Goal: Transaction & Acquisition: Purchase product/service

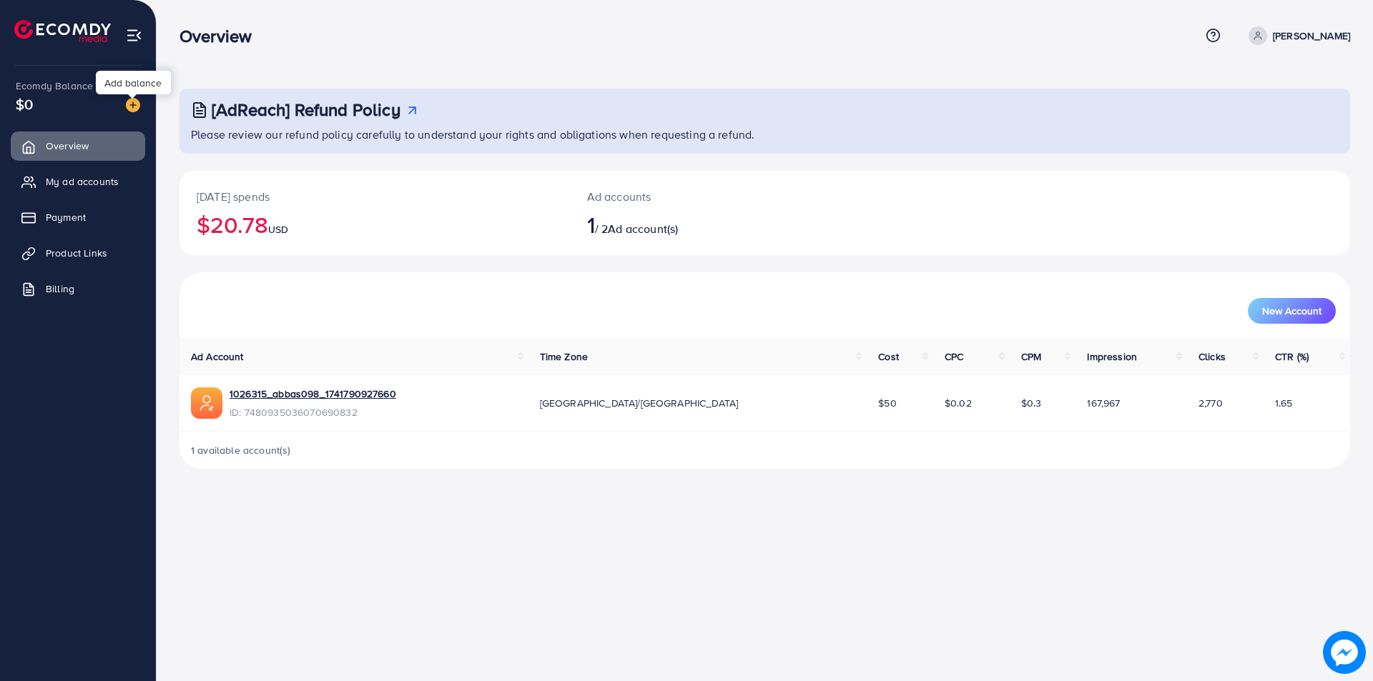
click at [124, 102] on div at bounding box center [127, 104] width 26 height 16
click at [139, 107] on img at bounding box center [133, 105] width 14 height 14
click at [135, 100] on img at bounding box center [133, 105] width 14 height 14
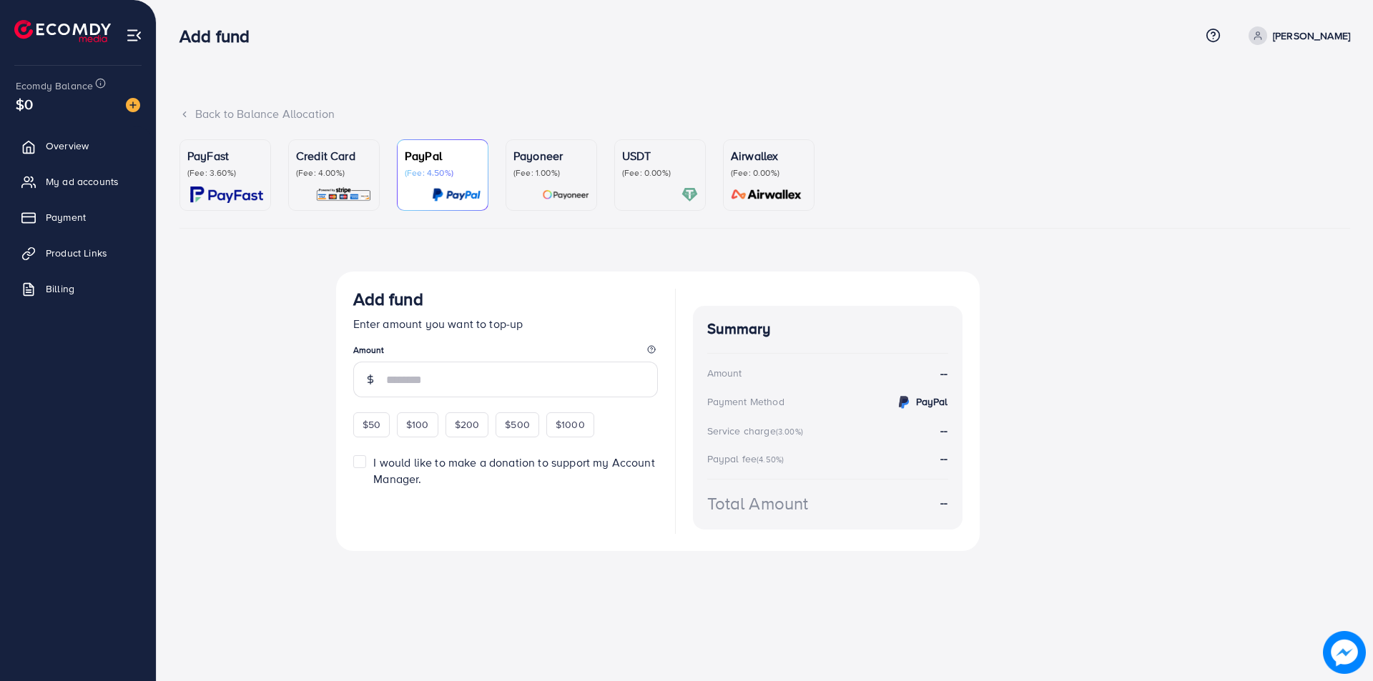
click at [692, 194] on img at bounding box center [689, 195] width 16 height 16
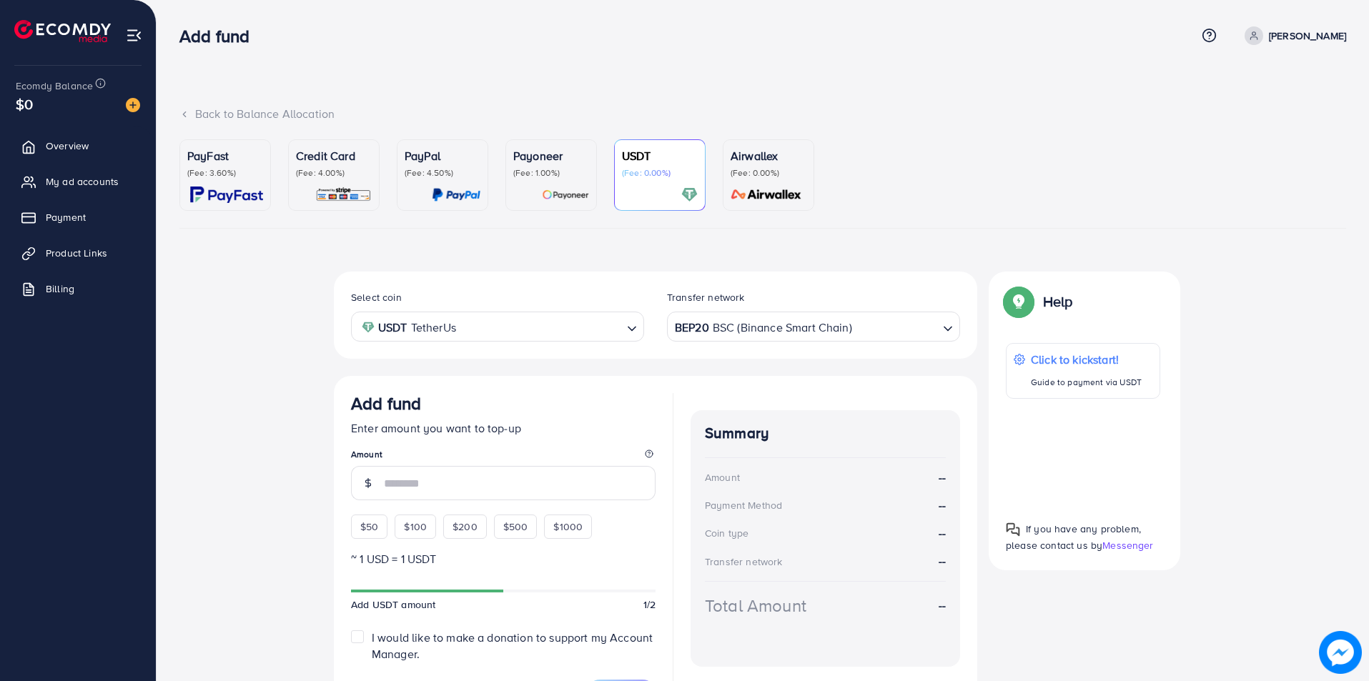
click at [798, 335] on div "BEP20 BSC (Binance Smart Chain)" at bounding box center [805, 325] width 267 height 25
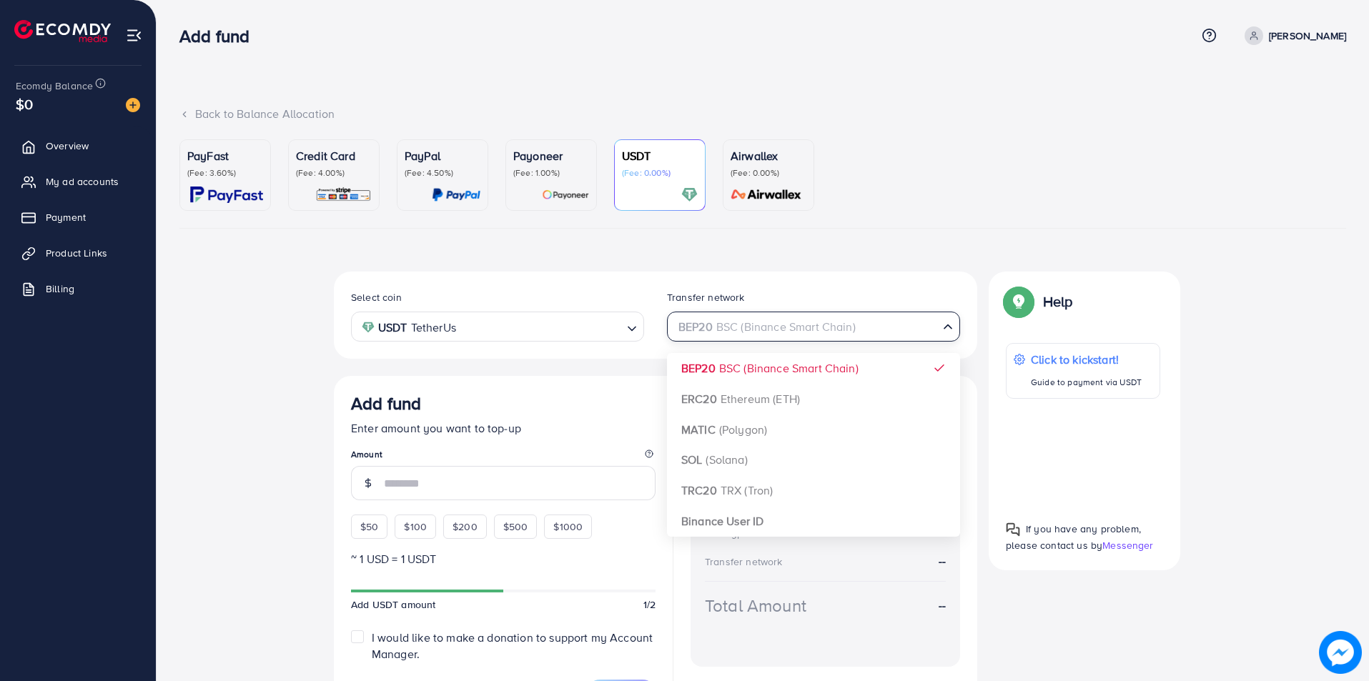
click at [897, 254] on div "PayFast (Fee: 3.60%) Credit Card (Fee: 4.00%) PayPal (Fee: 4.50%) Payoneer (Fee…" at bounding box center [762, 436] width 1167 height 595
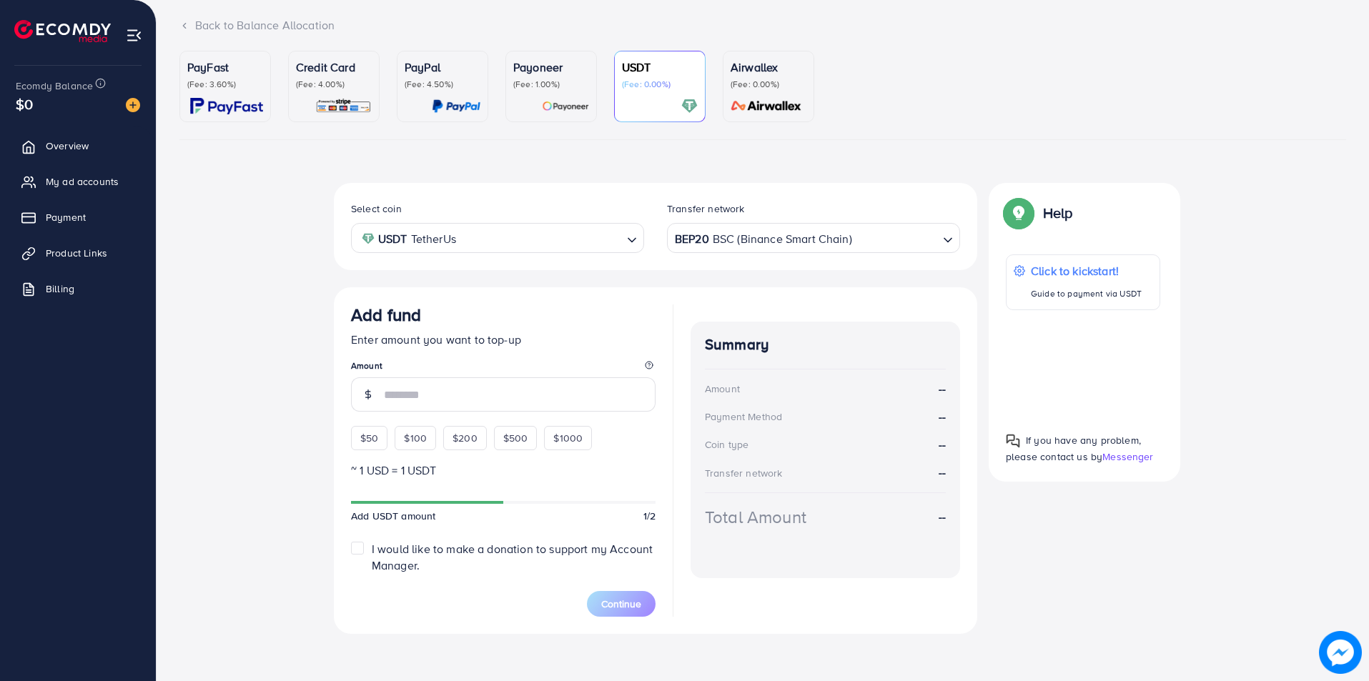
scroll to position [93, 0]
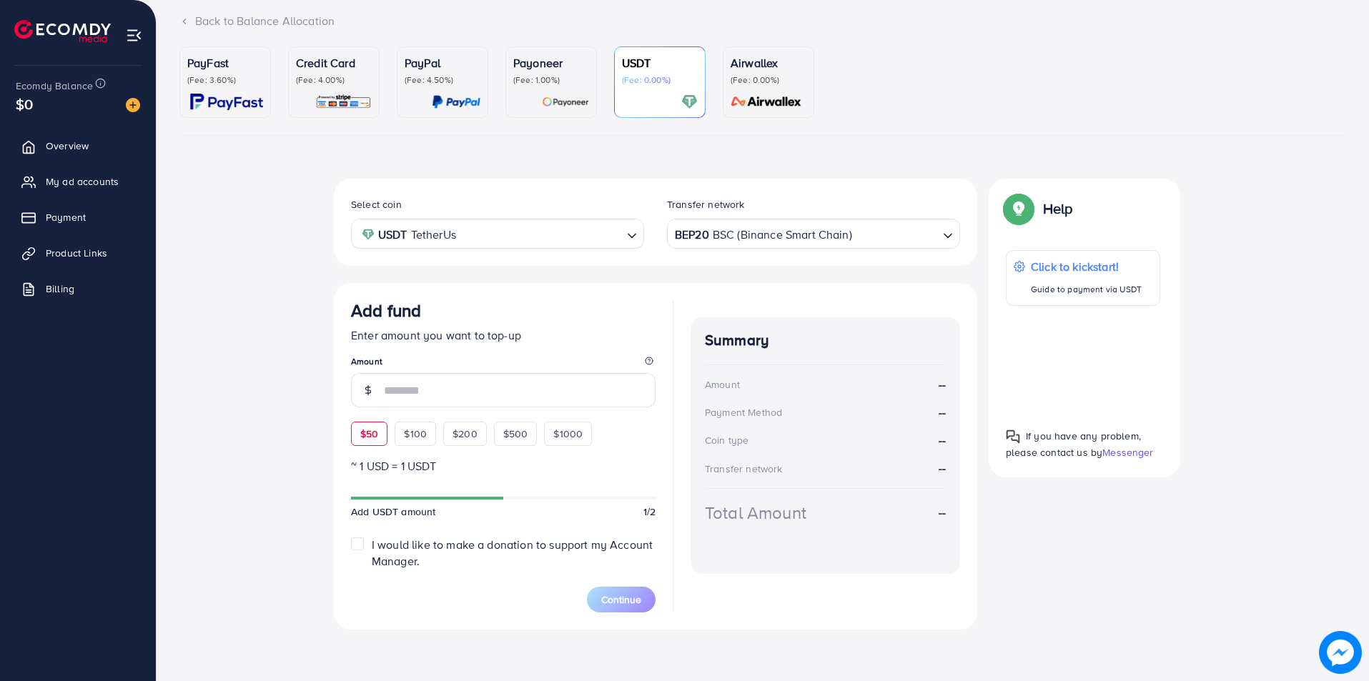
click at [370, 433] on span "$50" at bounding box center [369, 434] width 18 height 14
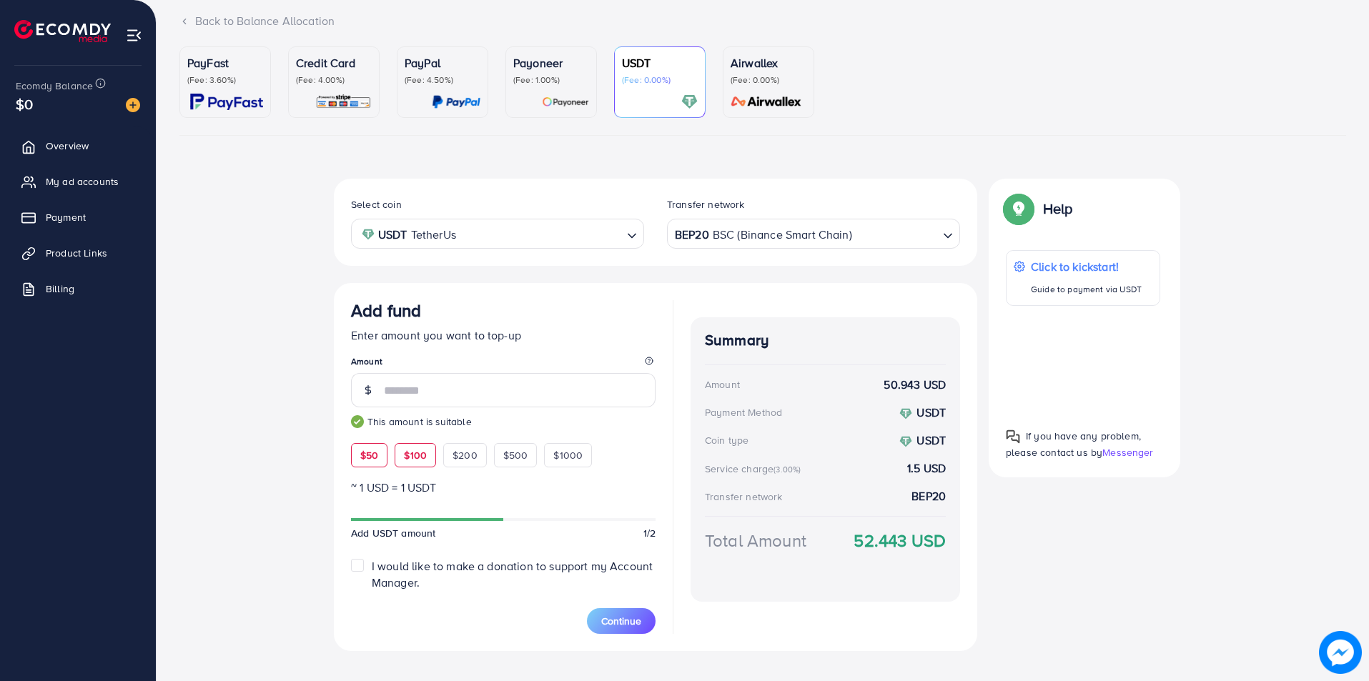
click at [407, 450] on span "$100" at bounding box center [415, 455] width 23 height 14
click at [375, 458] on span "$50" at bounding box center [369, 455] width 18 height 14
click at [407, 454] on span "$100" at bounding box center [415, 455] width 23 height 14
click at [465, 454] on span "$200" at bounding box center [465, 455] width 25 height 14
type input "***"
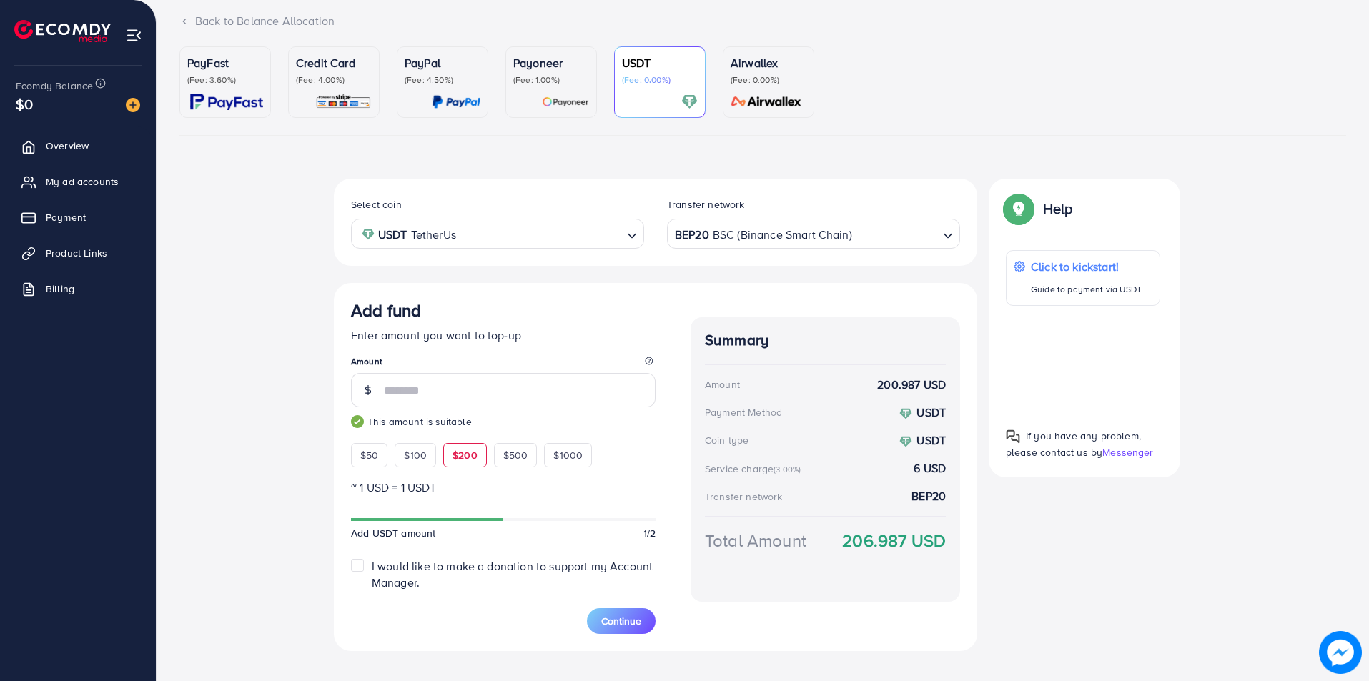
click at [325, 71] on p "Credit Card" at bounding box center [334, 62] width 76 height 17
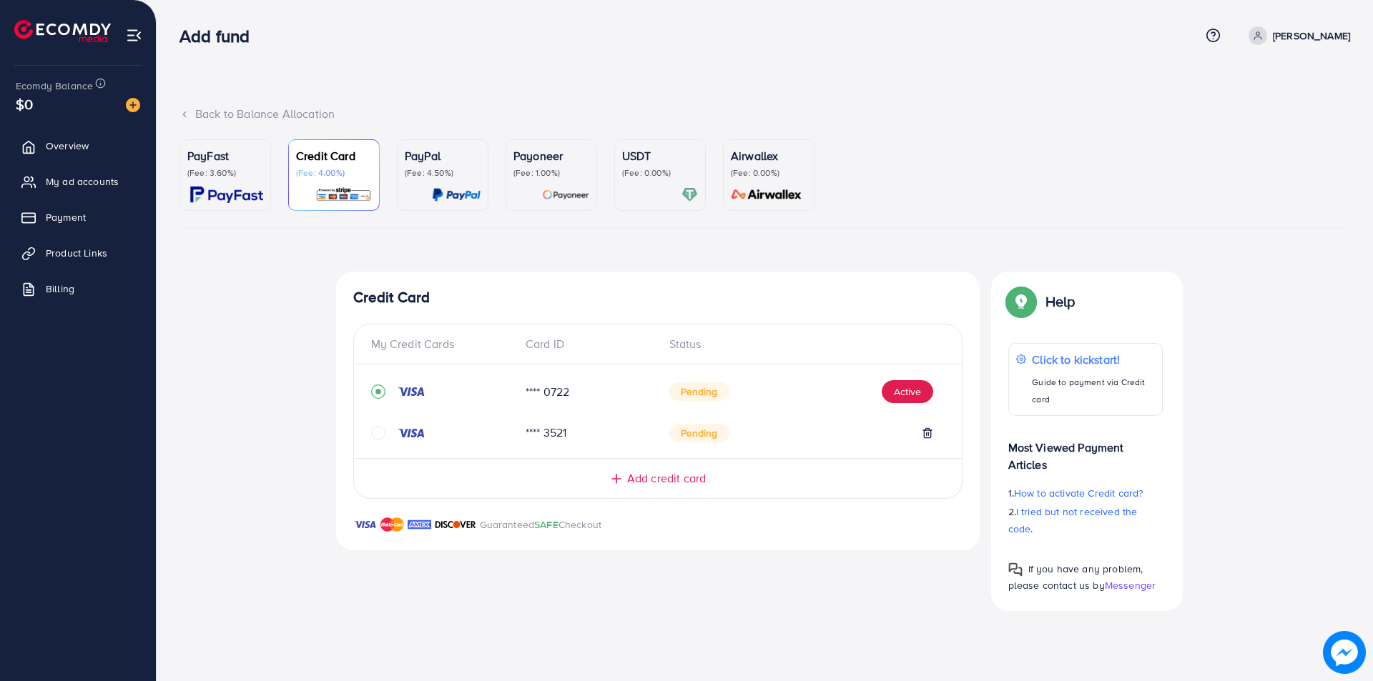
click at [669, 481] on span "Add credit card" at bounding box center [666, 479] width 79 height 16
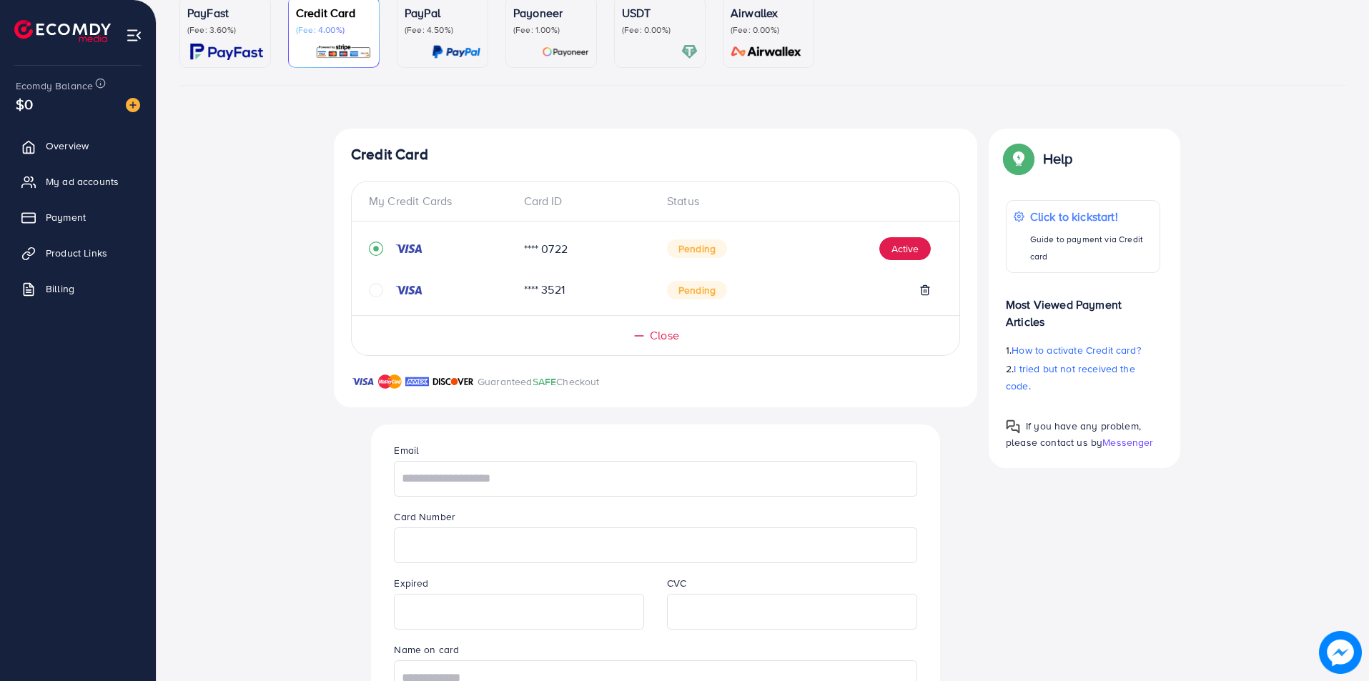
scroll to position [215, 0]
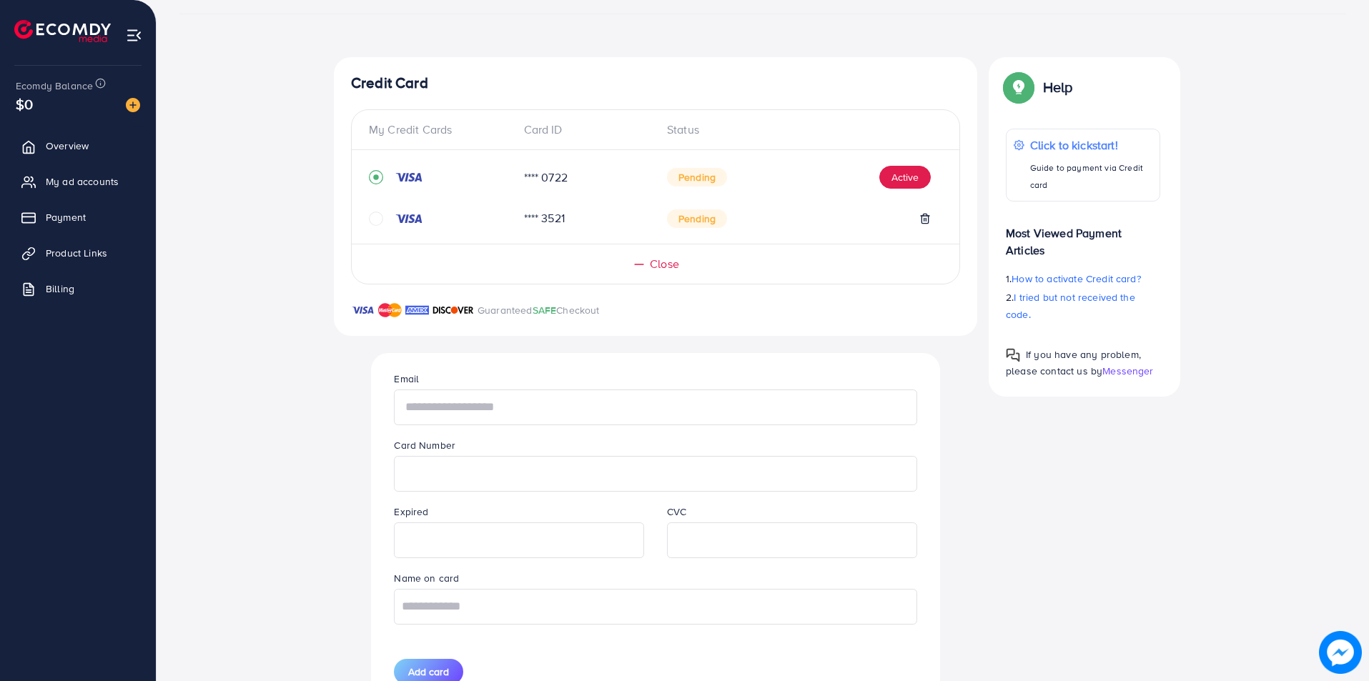
click at [515, 417] on input "text" at bounding box center [655, 408] width 523 height 36
type input "*"
type input "**********"
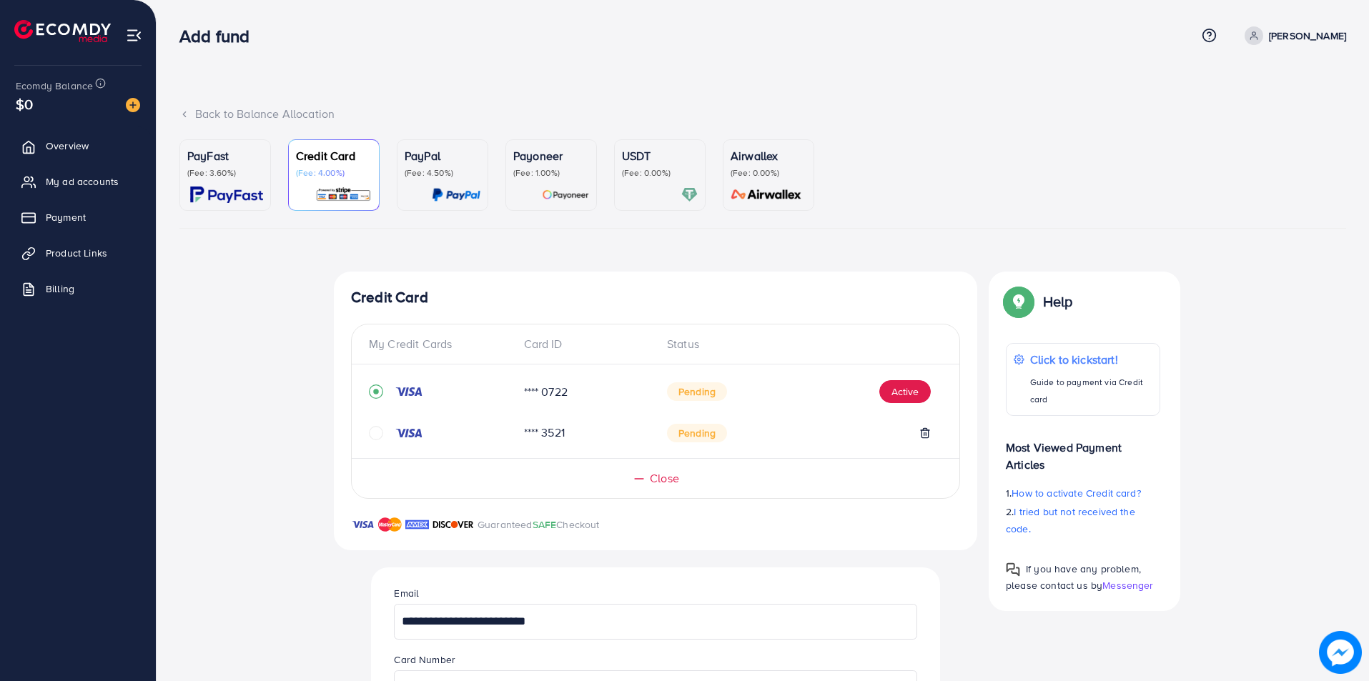
scroll to position [0, 0]
click at [922, 430] on icon at bounding box center [925, 432] width 6 height 9
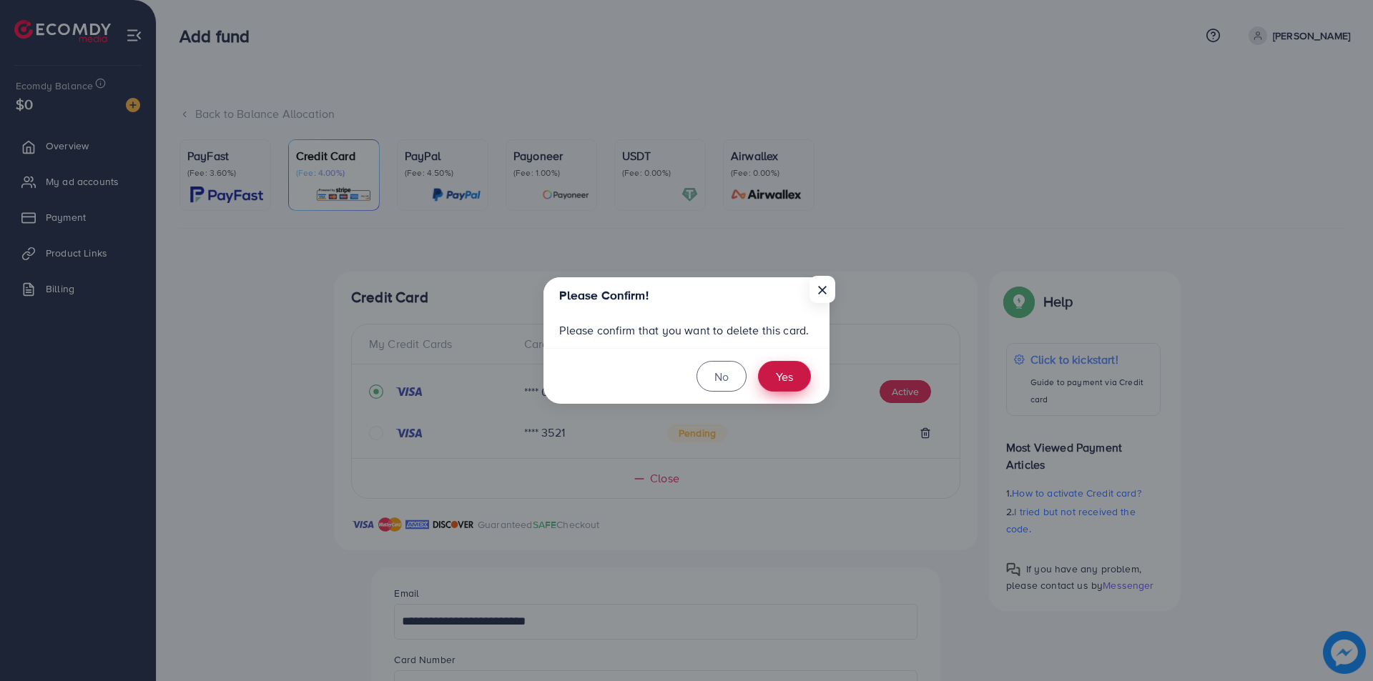
click at [792, 379] on button "Yes" at bounding box center [784, 376] width 53 height 31
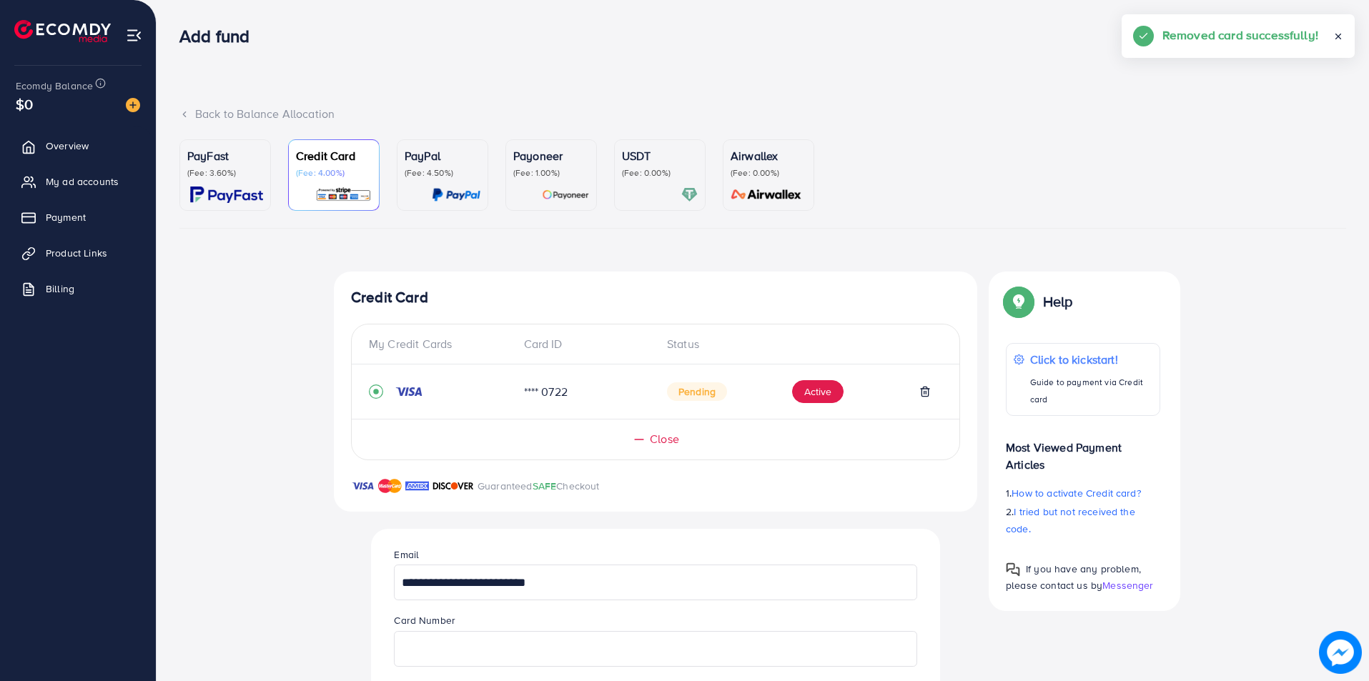
click at [927, 391] on icon at bounding box center [925, 391] width 11 height 11
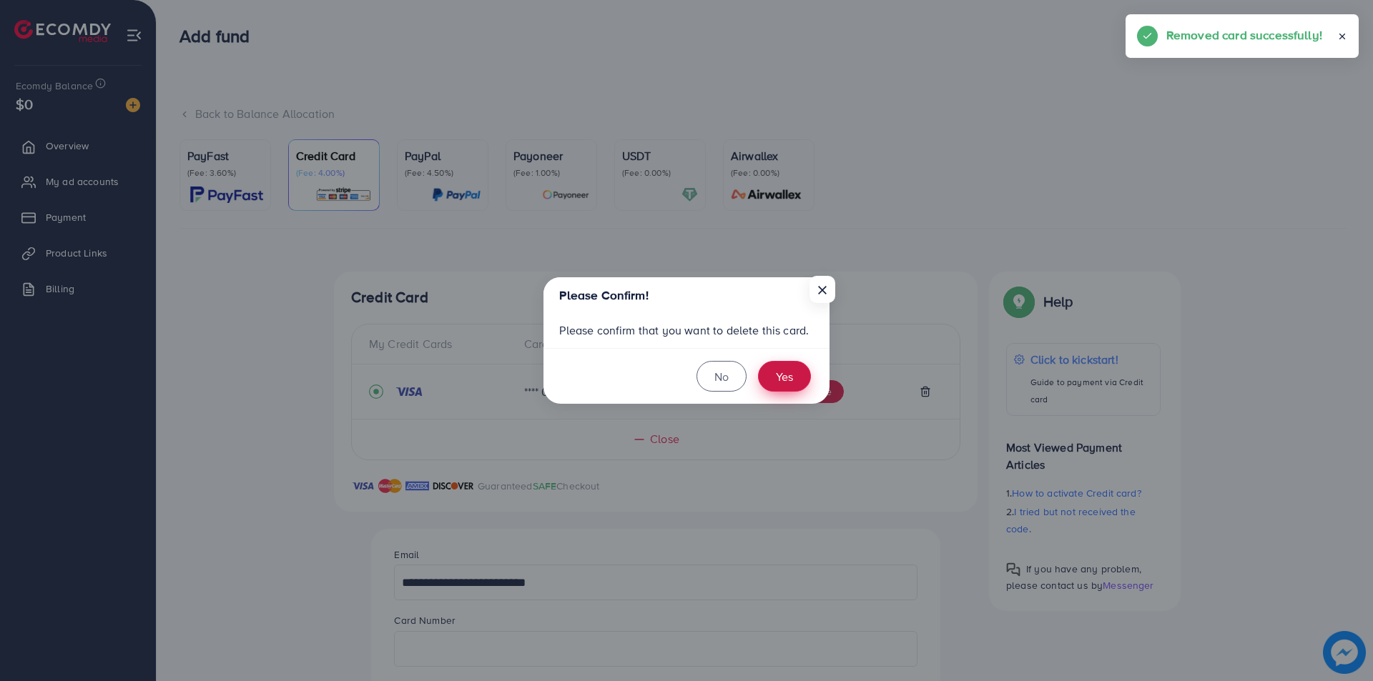
click at [782, 371] on button "Yes" at bounding box center [784, 376] width 53 height 31
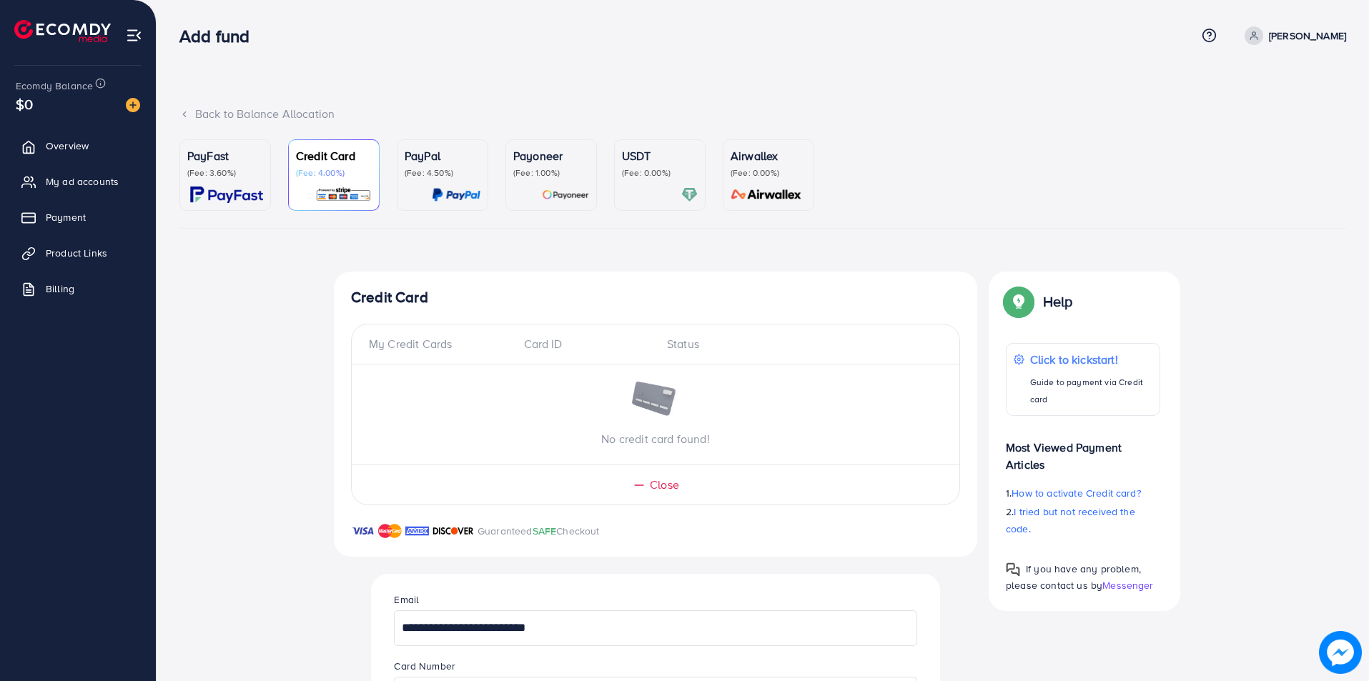
click at [225, 177] on p "(Fee: 3.60%)" at bounding box center [225, 172] width 76 height 11
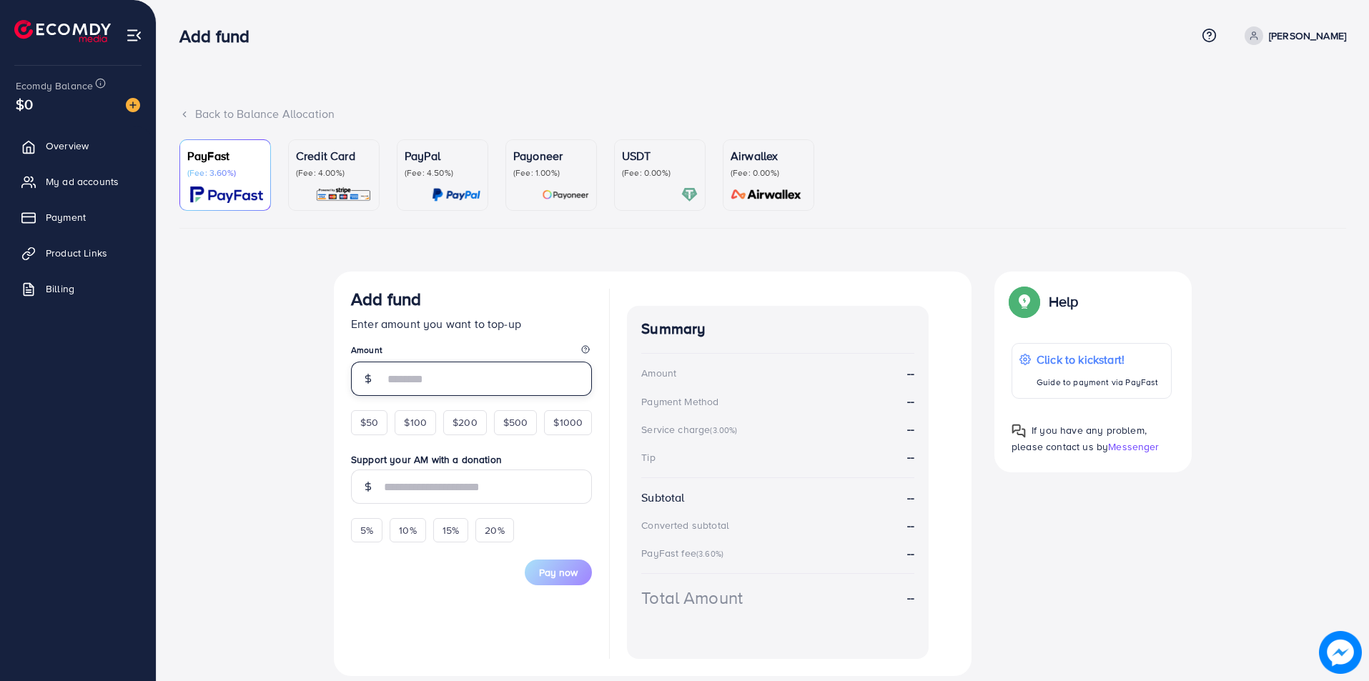
click at [435, 377] on input "number" at bounding box center [488, 379] width 208 height 34
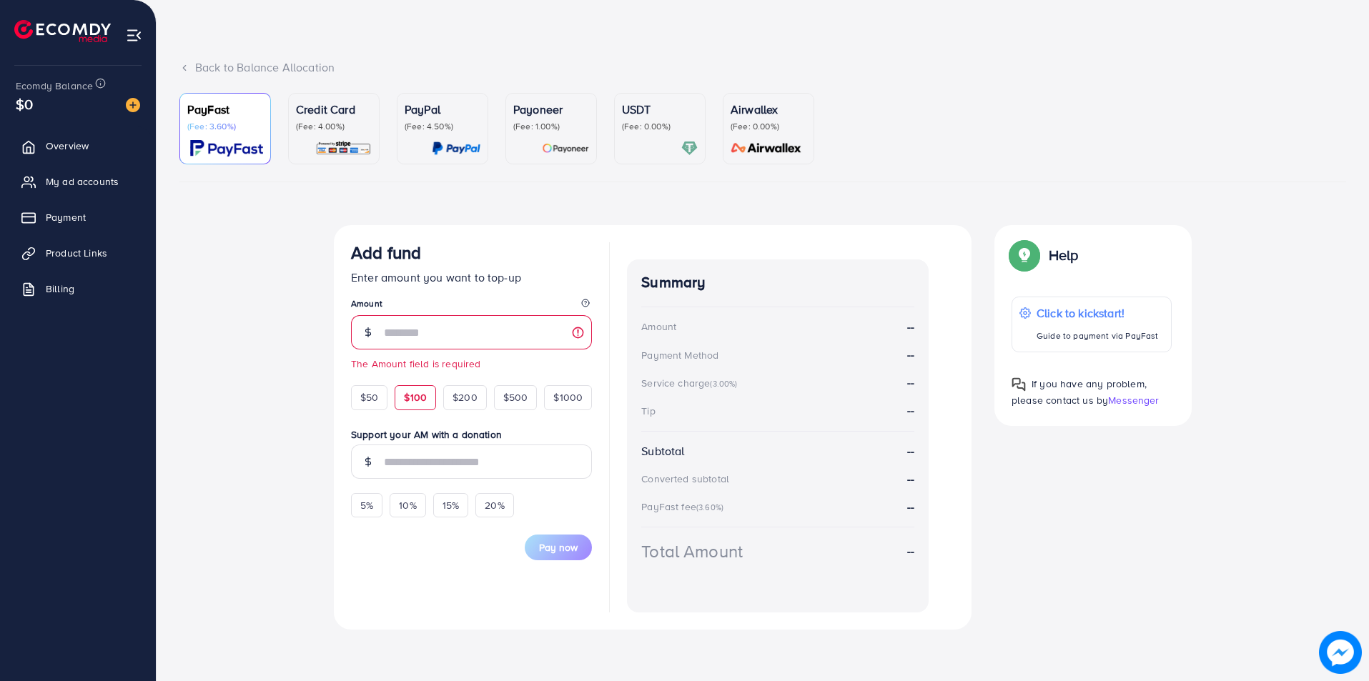
click at [423, 382] on div "$50 $100 $200 $500 $1000" at bounding box center [471, 393] width 241 height 31
click at [415, 397] on span "$100" at bounding box center [415, 397] width 23 height 14
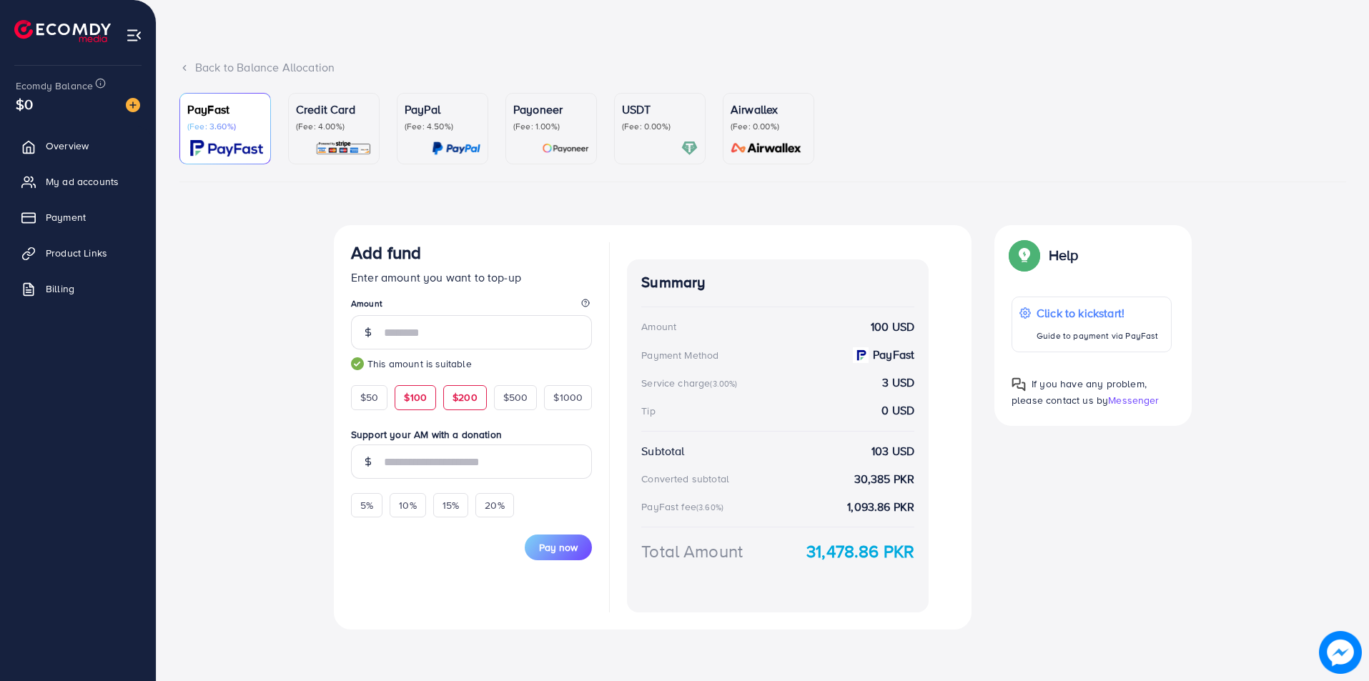
click at [459, 397] on span "$200" at bounding box center [465, 397] width 25 height 14
click at [432, 398] on div "$100" at bounding box center [415, 397] width 41 height 24
click at [412, 335] on input "***" at bounding box center [488, 332] width 208 height 34
drag, startPoint x: 412, startPoint y: 335, endPoint x: 381, endPoint y: 338, distance: 30.8
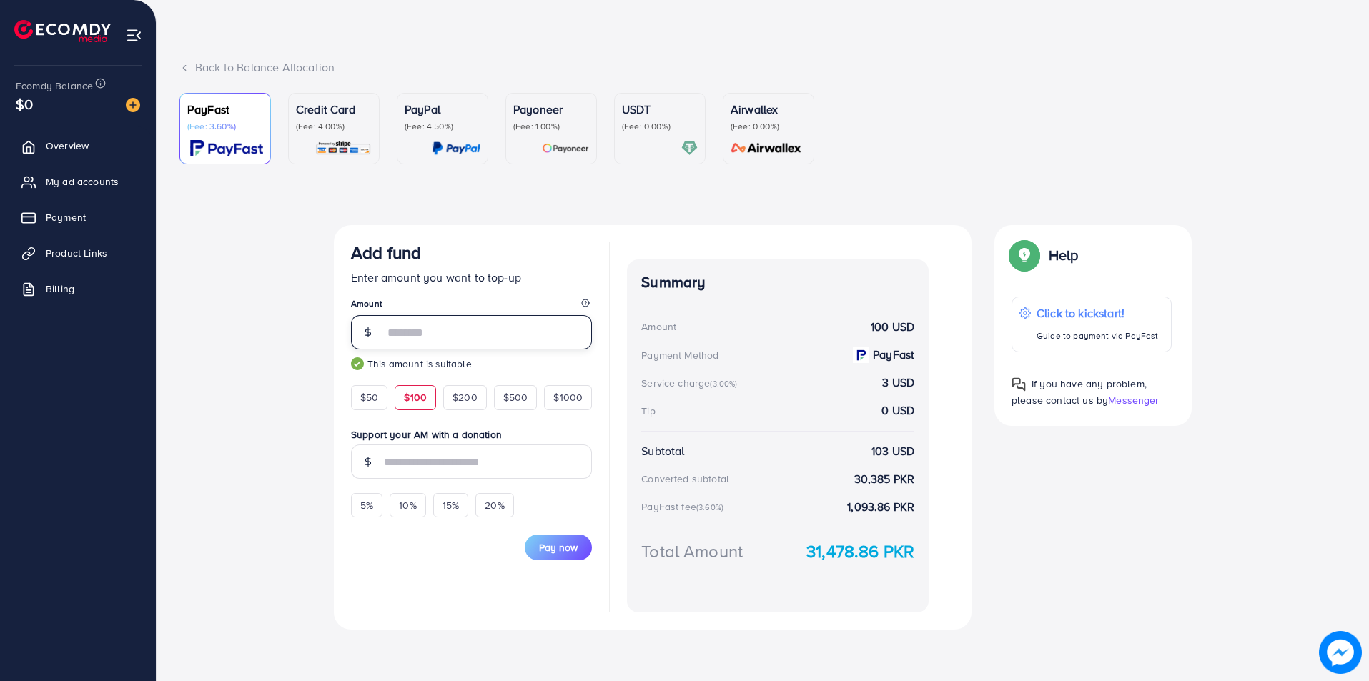
click at [381, 338] on div "***" at bounding box center [471, 332] width 241 height 34
drag, startPoint x: 395, startPoint y: 333, endPoint x: 406, endPoint y: 332, distance: 10.8
click at [408, 333] on input "***" at bounding box center [488, 332] width 208 height 34
click at [669, 129] on p "(Fee: 0.00%)" at bounding box center [660, 126] width 76 height 11
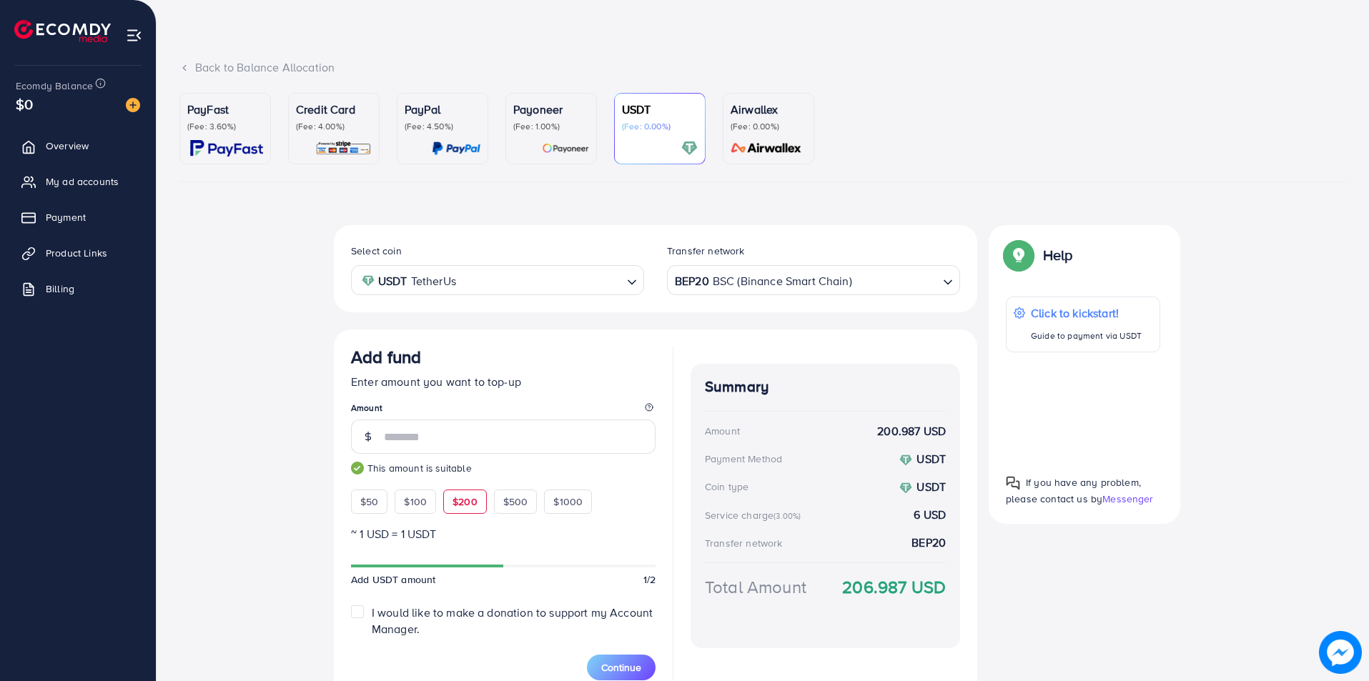
click at [473, 285] on input "Search for option" at bounding box center [540, 281] width 161 height 22
click at [473, 284] on input "Search for option" at bounding box center [490, 281] width 264 height 22
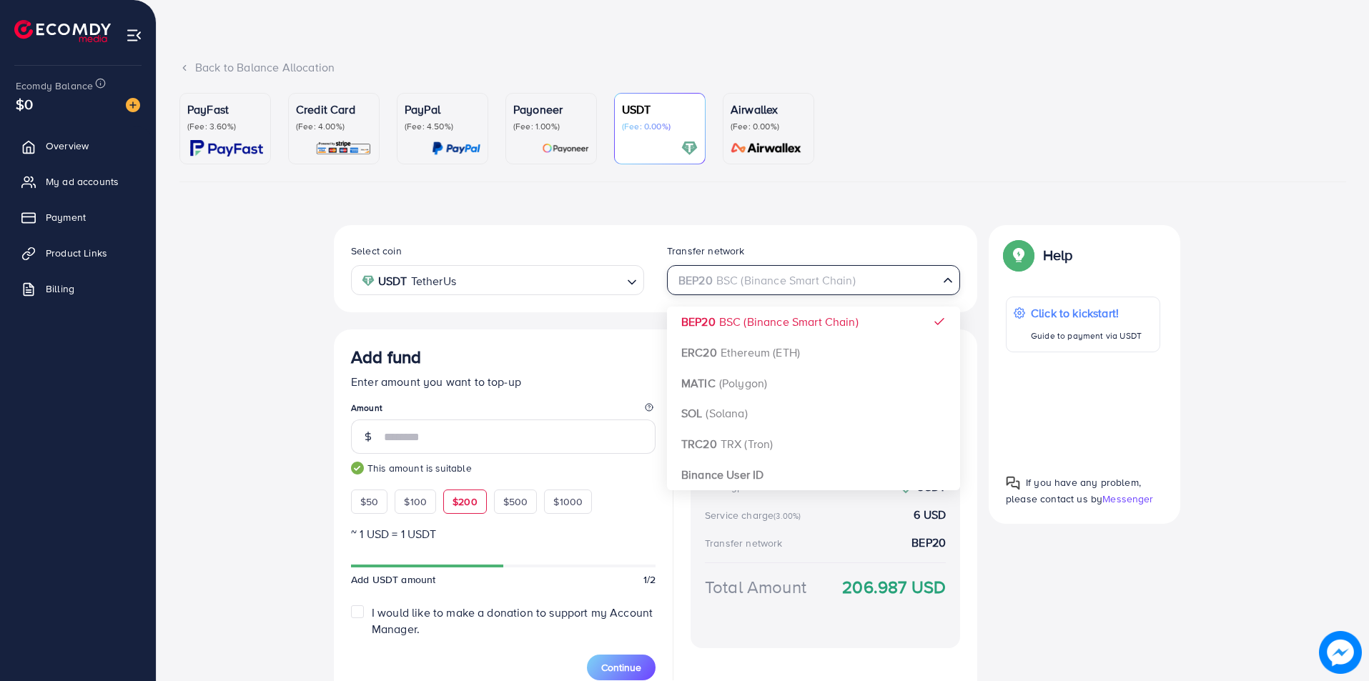
click at [788, 286] on div "BEP20 BSC (Binance Smart Chain)" at bounding box center [805, 279] width 267 height 25
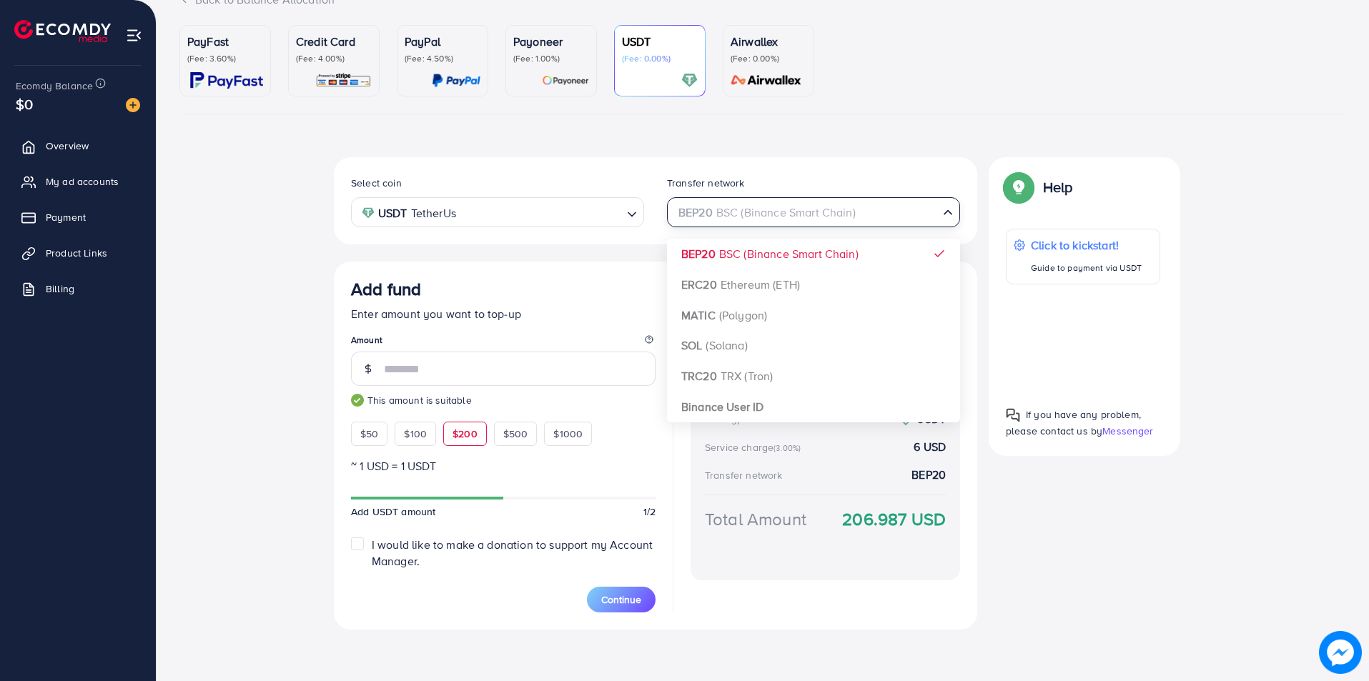
click at [805, 217] on input "Search for option" at bounding box center [806, 213] width 264 height 22
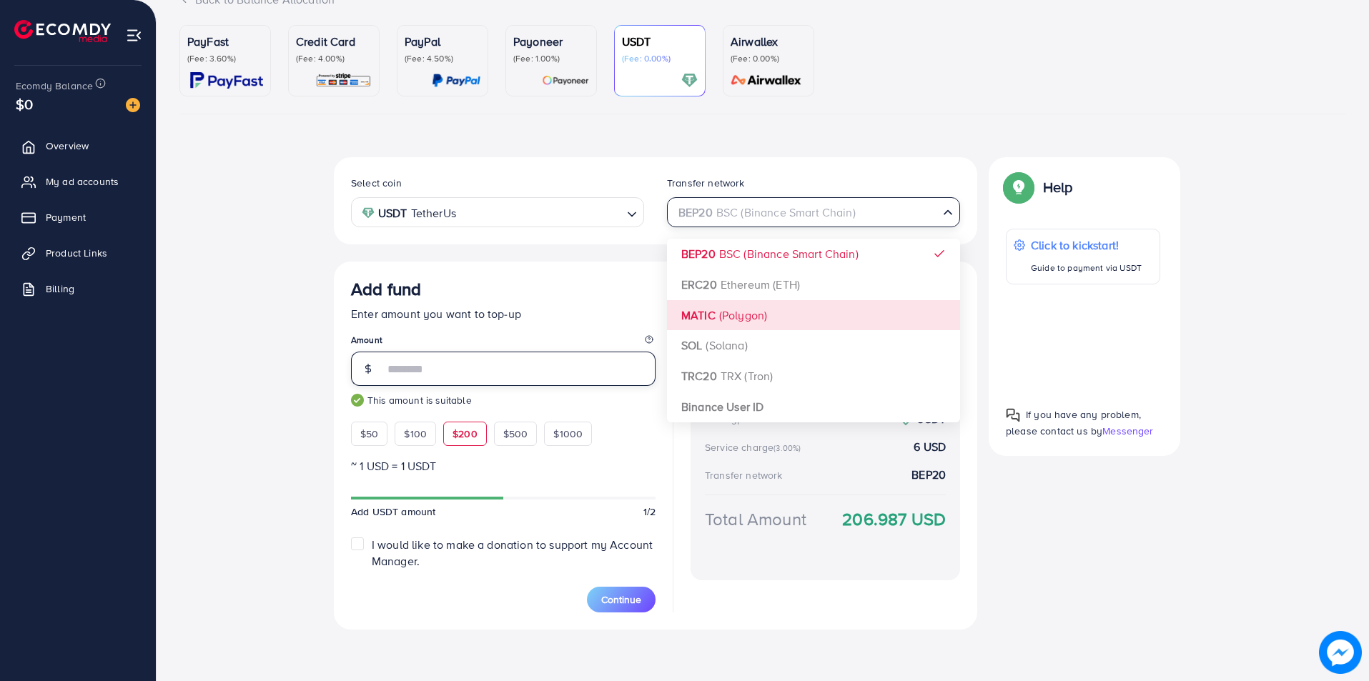
click at [472, 366] on input "***" at bounding box center [520, 369] width 272 height 34
click at [829, 210] on div "BEP20 BSC (Binance Smart Chain)" at bounding box center [805, 211] width 267 height 25
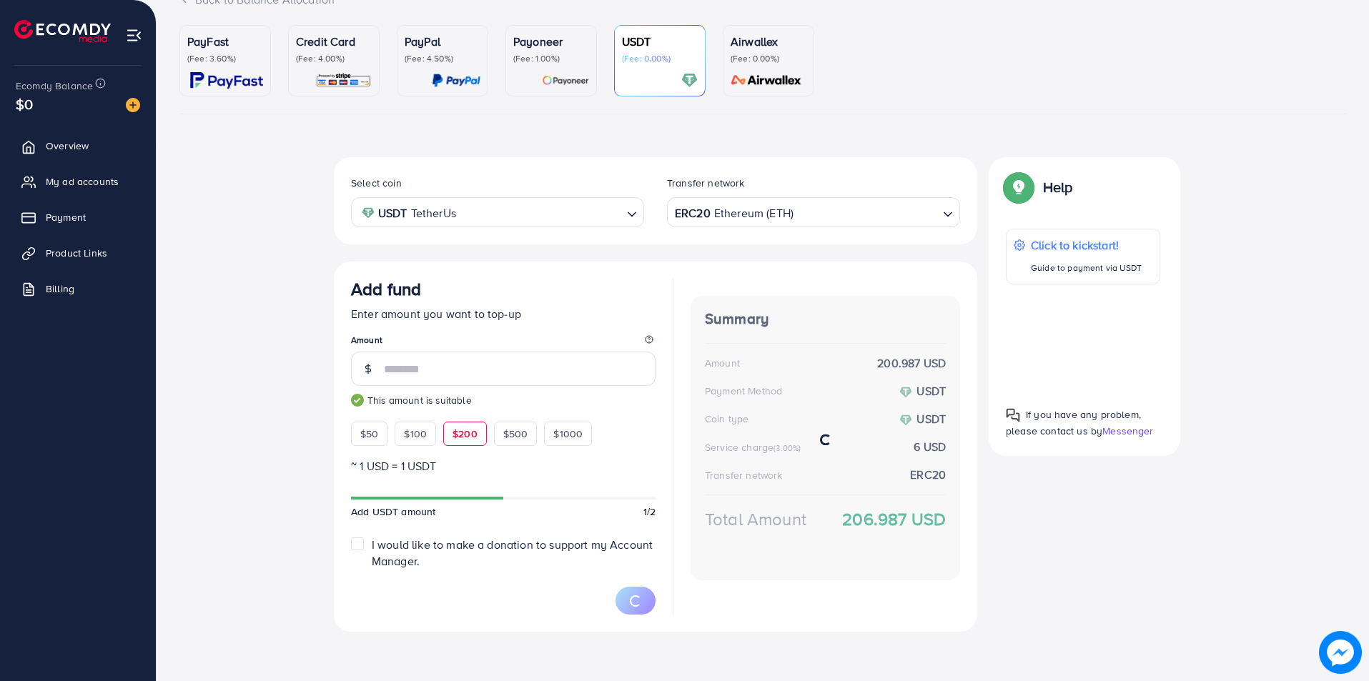
click at [734, 283] on div "Select coin USDT TetherUs Loading... Transfer network ERC20 Ethereum (ETH) Load…" at bounding box center [656, 394] width 644 height 475
click at [813, 210] on input "Search for option" at bounding box center [866, 213] width 142 height 22
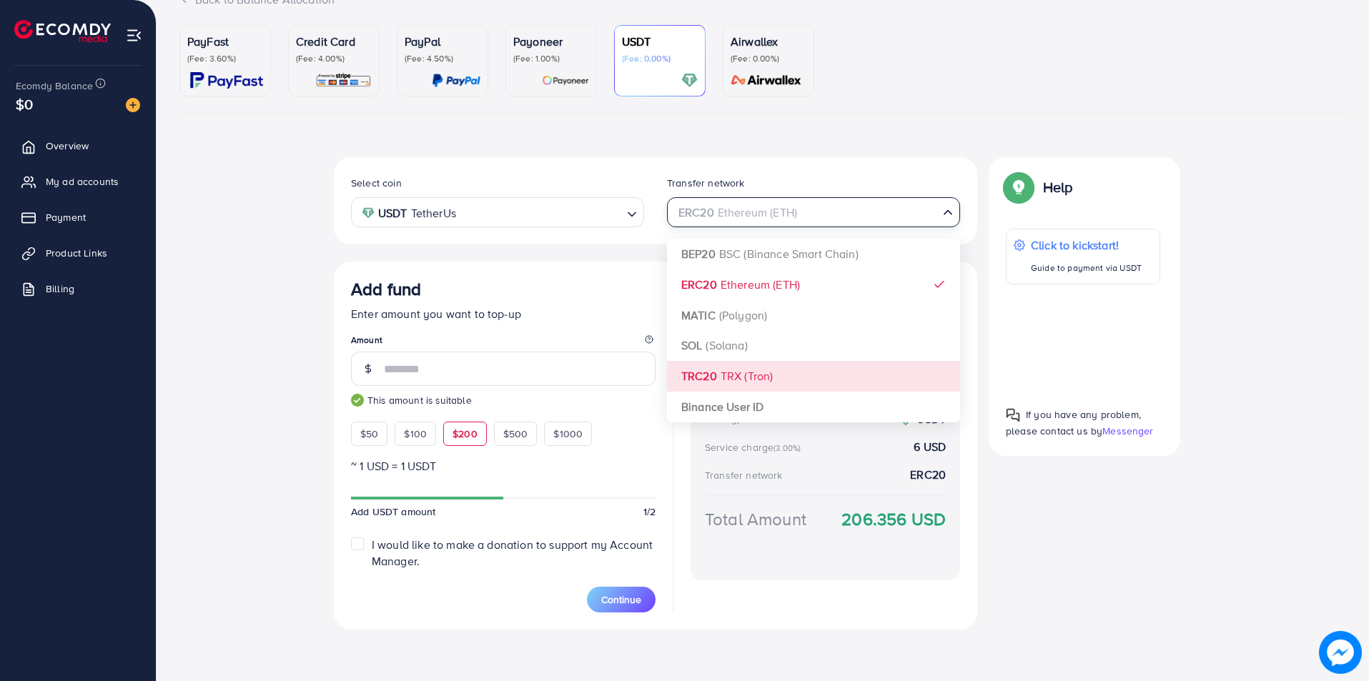
click at [737, 374] on div "Select coin USDT TetherUs Loading... Transfer network ERC20 Ethereum (ETH) Load…" at bounding box center [656, 393] width 644 height 473
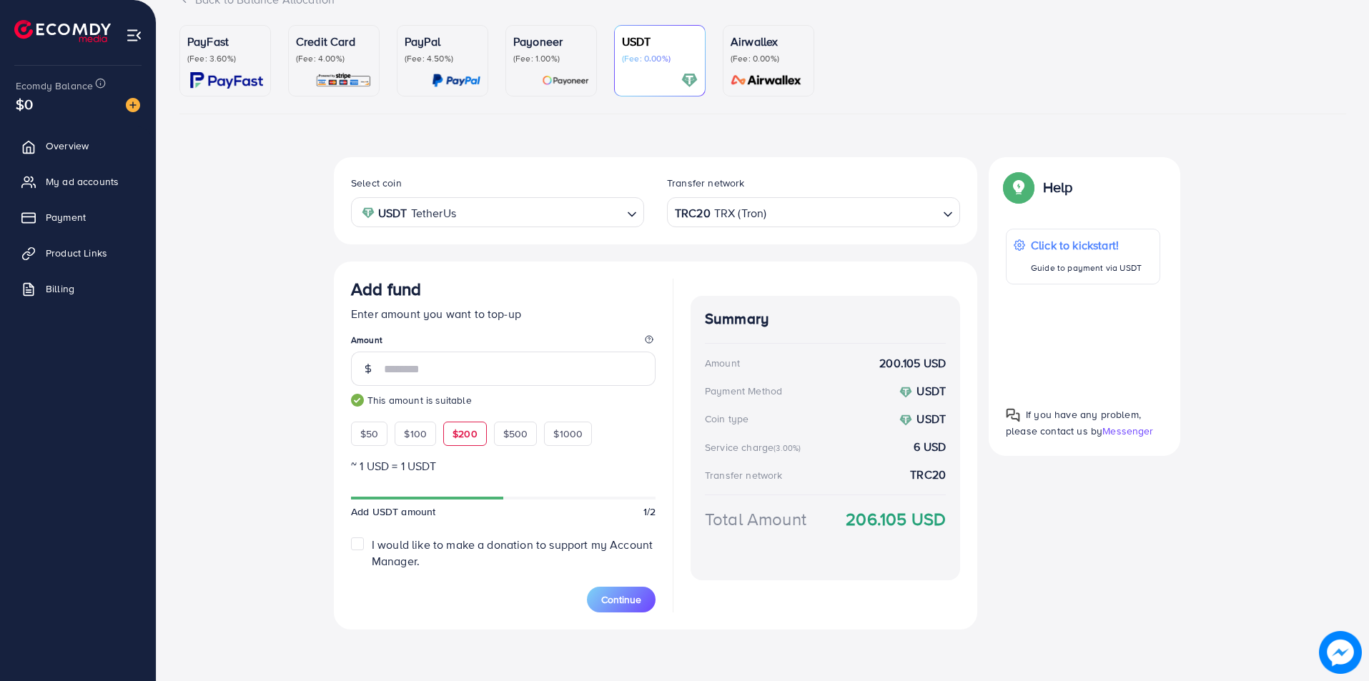
click at [793, 211] on input "Search for option" at bounding box center [852, 213] width 169 height 22
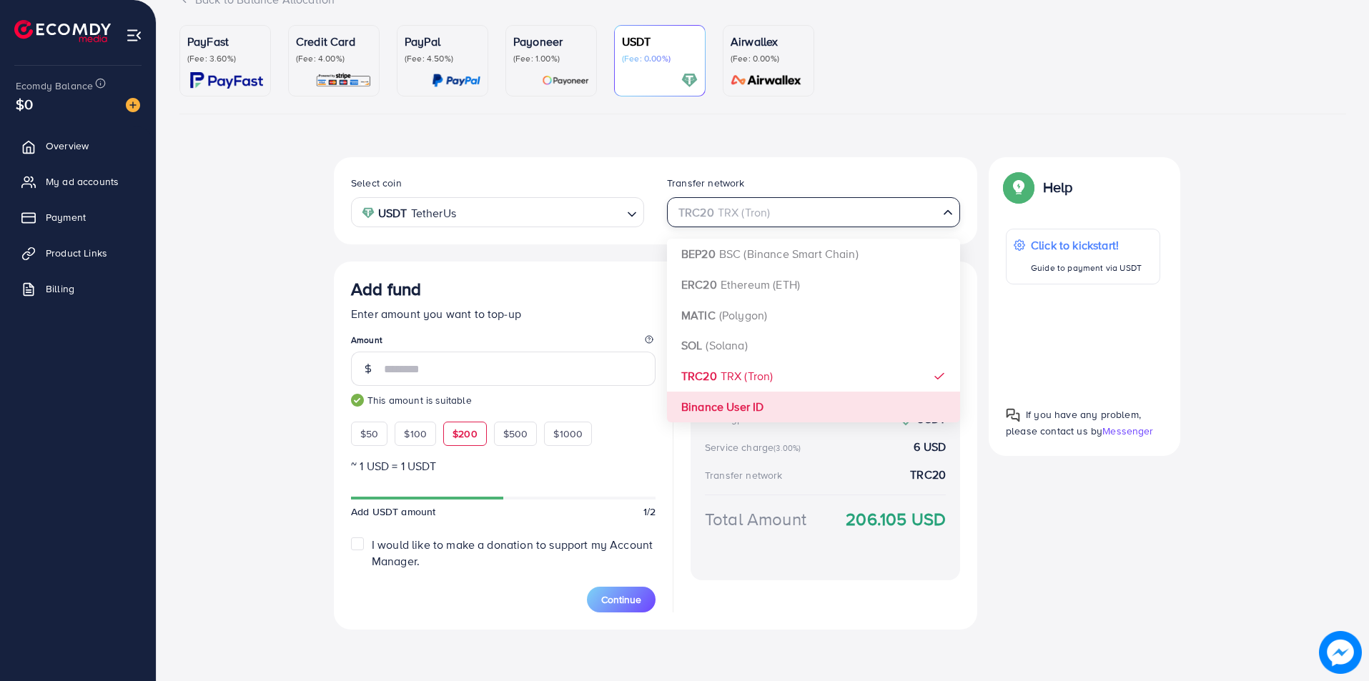
click at [719, 398] on div "Select coin USDT TetherUs Loading... Transfer network TRC20 TRX (Tron) Loading.…" at bounding box center [656, 393] width 644 height 473
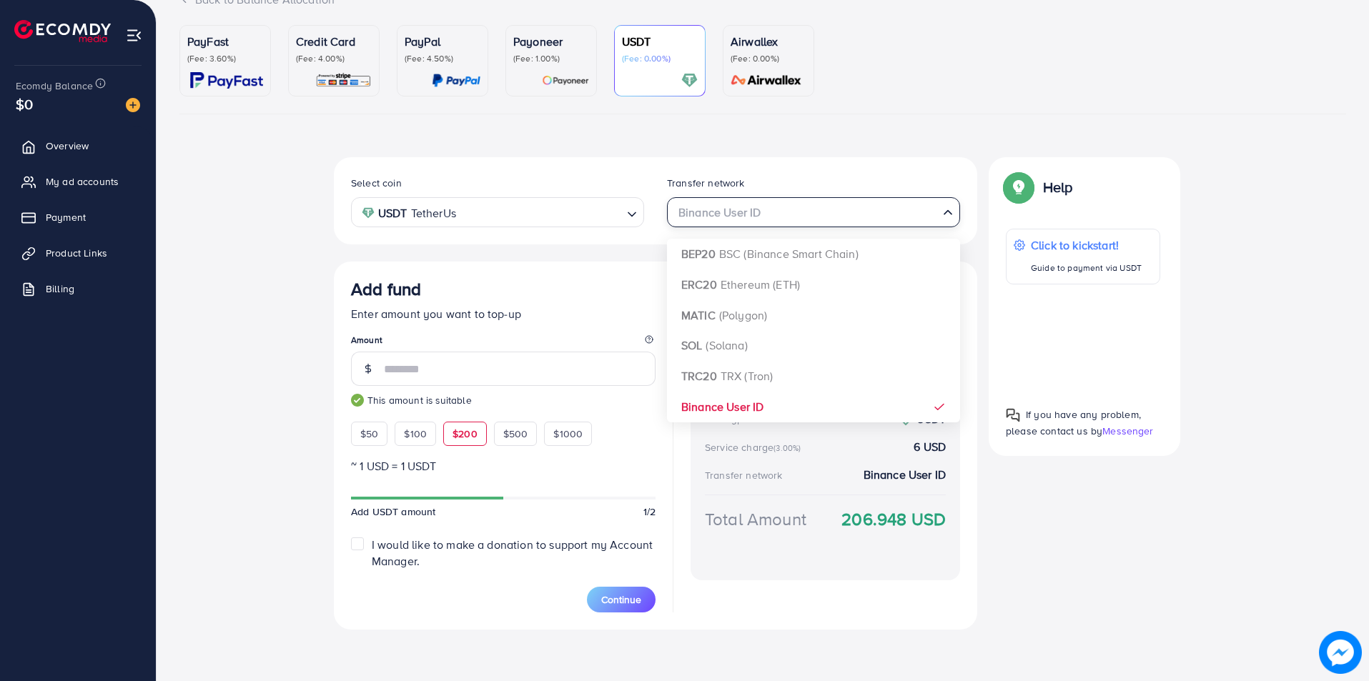
click at [792, 221] on input "Search for option" at bounding box center [806, 213] width 264 height 22
click at [757, 315] on div "Select coin USDT TetherUs Loading... Transfer network Binance User ID Loading..…" at bounding box center [656, 393] width 644 height 473
click at [764, 207] on input "Search for option" at bounding box center [806, 213] width 264 height 22
click at [740, 287] on div "Select coin USDT TetherUs Loading... Transfer network MATIC (Polygon) Loading..…" at bounding box center [656, 393] width 644 height 473
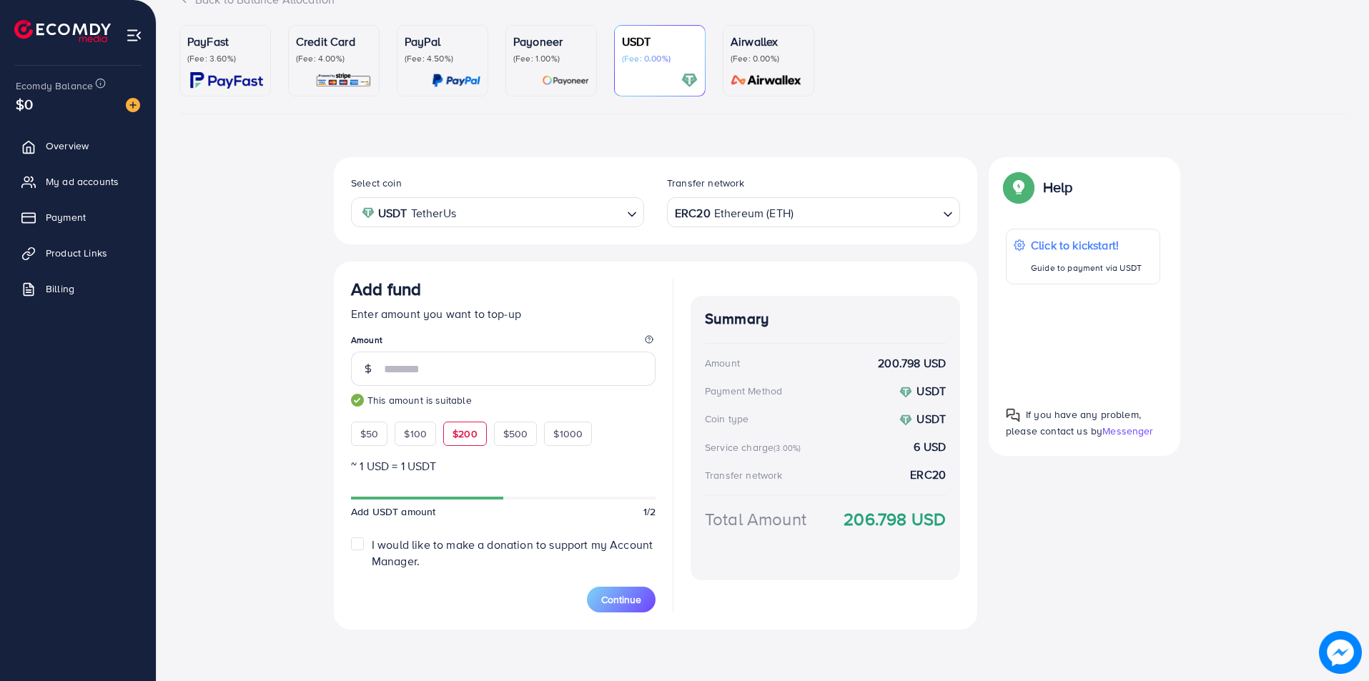
click at [944, 444] on strong "6 USD" at bounding box center [930, 447] width 32 height 16
click at [231, 64] on p "(Fee: 3.60%)" at bounding box center [225, 58] width 76 height 11
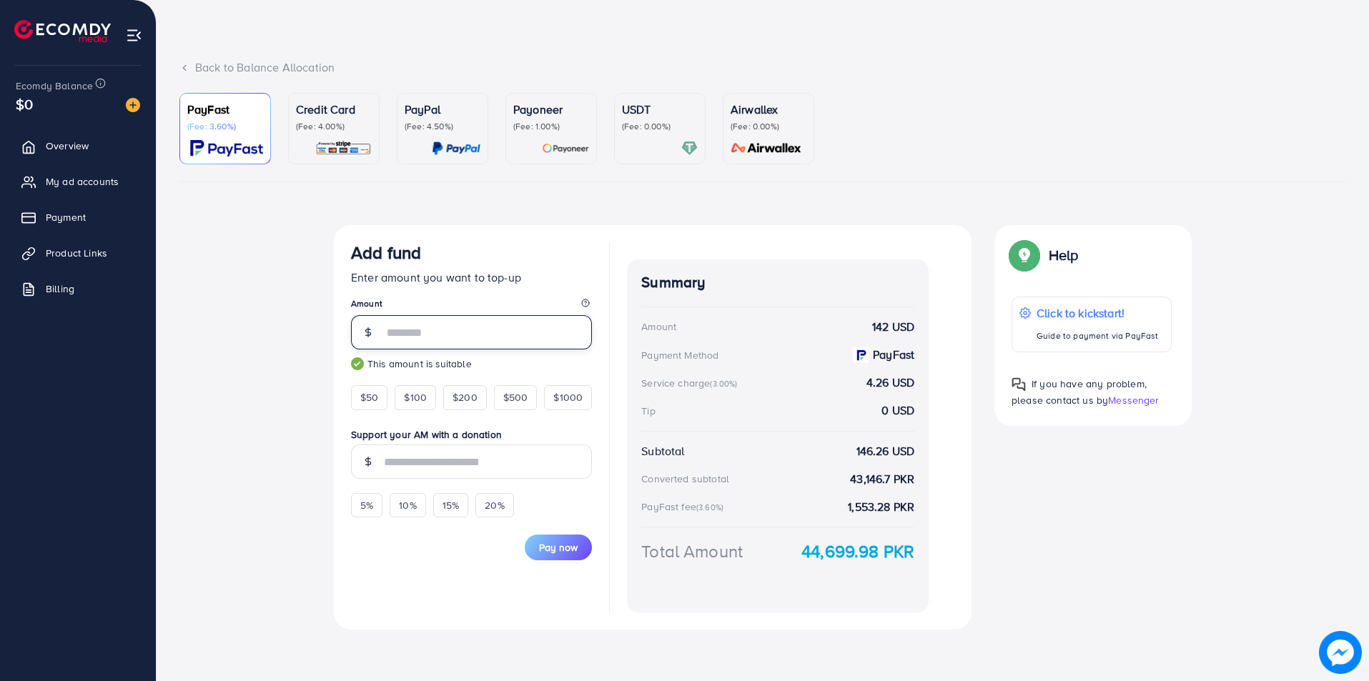
click at [440, 322] on input "***" at bounding box center [488, 332] width 208 height 34
type input "***"
drag, startPoint x: 866, startPoint y: 383, endPoint x: 919, endPoint y: 381, distance: 53.0
click at [919, 381] on div "Summary Amount 143 USD Payment Method PayFast Service charge (3.00%) 4.29 USD T…" at bounding box center [778, 436] width 302 height 353
click at [927, 384] on div "Add fund Enter amount you want to top-up Amount *** This amount is suitable $50…" at bounding box center [653, 427] width 638 height 405
